Goal: Complete application form: Complete application form

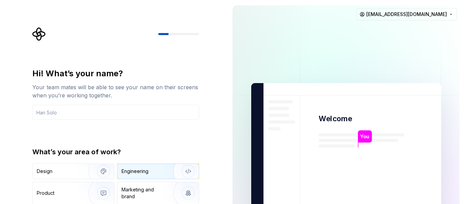
click at [128, 170] on div "Engineering" at bounding box center [135, 171] width 27 height 7
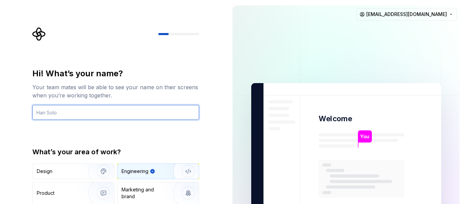
click at [95, 114] on input "text" at bounding box center [115, 112] width 167 height 15
type input "Mani"
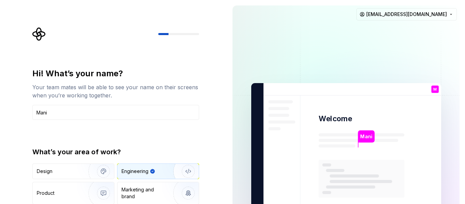
click at [142, 169] on div "Engineering" at bounding box center [135, 171] width 27 height 7
click at [369, 141] on div "Mani" at bounding box center [367, 136] width 16 height 12
click at [77, 173] on div "Design" at bounding box center [58, 171] width 43 height 7
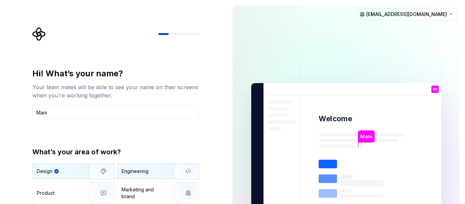
click at [162, 170] on img "button" at bounding box center [184, 172] width 44 height 46
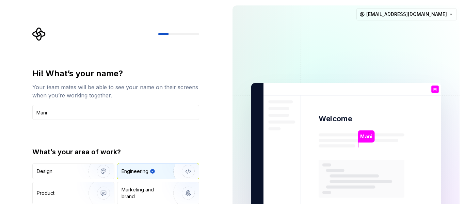
click at [436, 89] on p "M" at bounding box center [435, 90] width 3 height 4
click at [371, 136] on p "Mani" at bounding box center [366, 136] width 12 height 7
click at [465, 200] on div "Mani Welcome M You T B +3 [PERSON_NAME] [PERSON_NAME] [EMAIL_ADDRESS][DOMAIN_NA…" at bounding box center [346, 153] width 238 height 307
click at [465, 199] on div "Mani Welcome M You T B +3 [PERSON_NAME] [PERSON_NAME] [EMAIL_ADDRESS][DOMAIN_NA…" at bounding box center [346, 153] width 238 height 307
click at [66, 107] on input "Mani" at bounding box center [115, 112] width 167 height 15
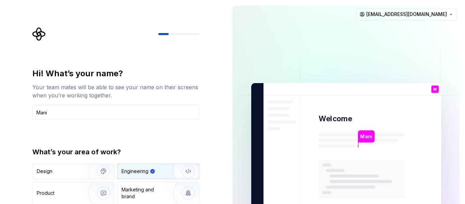
click at [89, 81] on div "Hi! What’s your name? Your team mates will be able to see your name on their sc…" at bounding box center [115, 83] width 167 height 31
click at [36, 32] on icon "Supernova Logo" at bounding box center [38, 34] width 13 height 13
click at [189, 171] on img "button" at bounding box center [184, 172] width 44 height 46
click at [267, 60] on img at bounding box center [346, 154] width 276 height 322
click at [152, 171] on icon "button" at bounding box center [152, 171] width 4 height 4
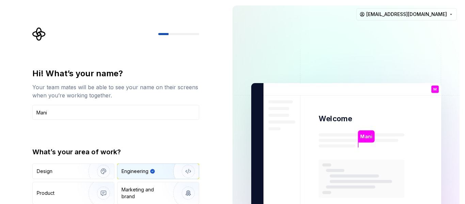
click at [152, 171] on icon "button" at bounding box center [152, 171] width 4 height 4
click at [432, 89] on div "M You" at bounding box center [435, 89] width 7 height 7
click at [441, 15] on html "Hi! What’s your name? Your team mates will be able to see your name on their sc…" at bounding box center [232, 102] width 465 height 204
click at [345, 36] on html "Hi! What’s your name? Your team mates will be able to see your name on their sc…" at bounding box center [232, 102] width 465 height 204
click at [248, 135] on img at bounding box center [346, 154] width 276 height 322
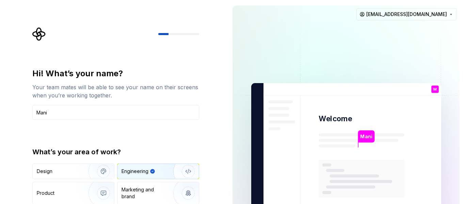
click at [276, 108] on img at bounding box center [346, 154] width 276 height 322
click at [416, 12] on html "Hi! What’s your name? Your team mates will be able to see your name on their sc…" at bounding box center [232, 102] width 465 height 204
click at [321, 40] on html "Hi! What’s your name? Your team mates will be able to see your name on their sc…" at bounding box center [232, 102] width 465 height 204
click at [165, 191] on img "button" at bounding box center [184, 193] width 44 height 46
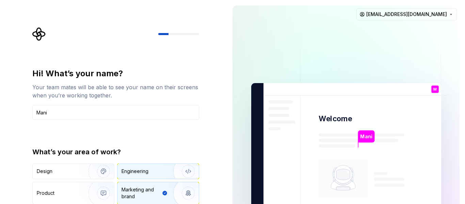
click at [173, 169] on img "button" at bounding box center [184, 172] width 44 height 46
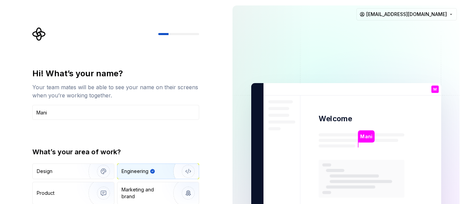
click at [363, 141] on div "Mani" at bounding box center [367, 136] width 16 height 12
click at [440, 14] on html "Hi! What’s your name? Your team mates will be able to see your name on their sc…" at bounding box center [232, 102] width 465 height 204
click at [426, 72] on html "Hi! What’s your name? Your team mates will be able to see your name on their sc…" at bounding box center [232, 102] width 465 height 204
click at [387, 122] on img at bounding box center [346, 154] width 276 height 322
click at [432, 93] on div "You" at bounding box center [435, 95] width 12 height 9
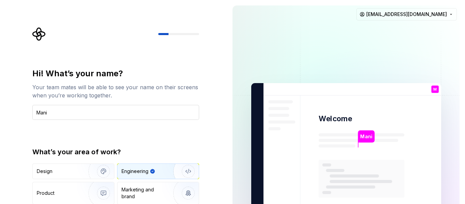
click at [58, 110] on input "Mani" at bounding box center [115, 112] width 167 height 15
click at [57, 34] on div at bounding box center [115, 34] width 167 height 14
click at [40, 76] on div "Hi! What’s your name?" at bounding box center [115, 73] width 167 height 11
click at [373, 138] on div "Mani" at bounding box center [367, 136] width 16 height 12
click at [304, 51] on img at bounding box center [346, 154] width 276 height 322
